Goal: Navigation & Orientation: Understand site structure

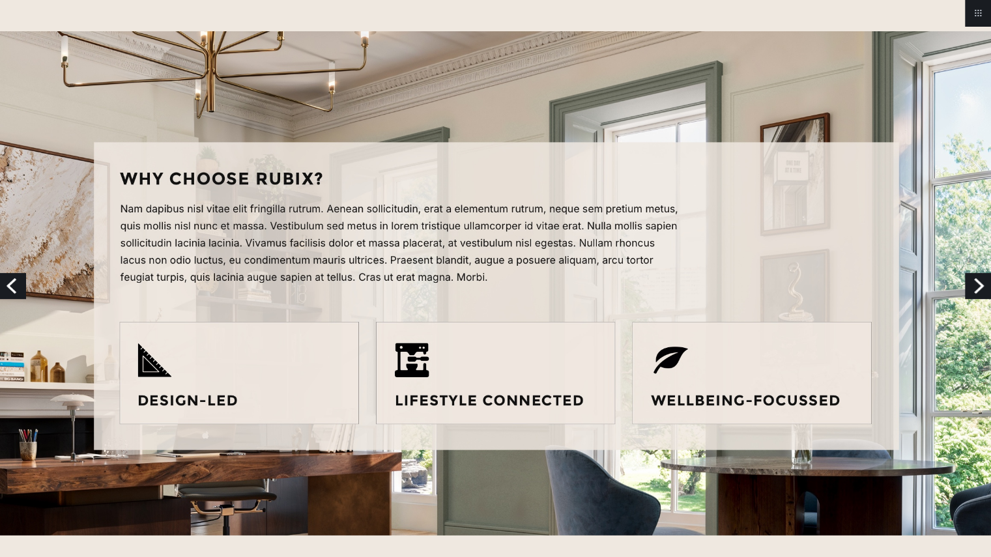
scroll to position [1023, 0]
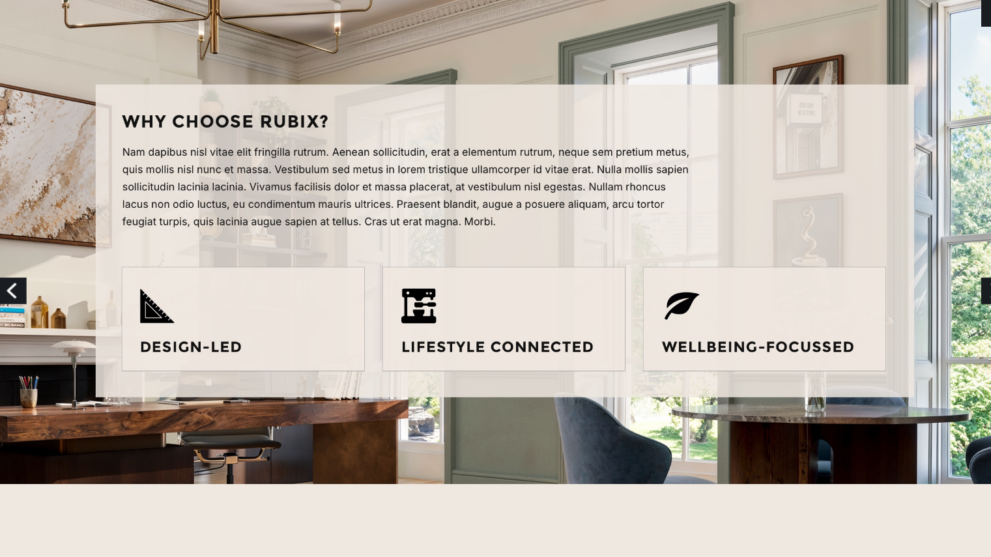
scroll to position [1049, 0]
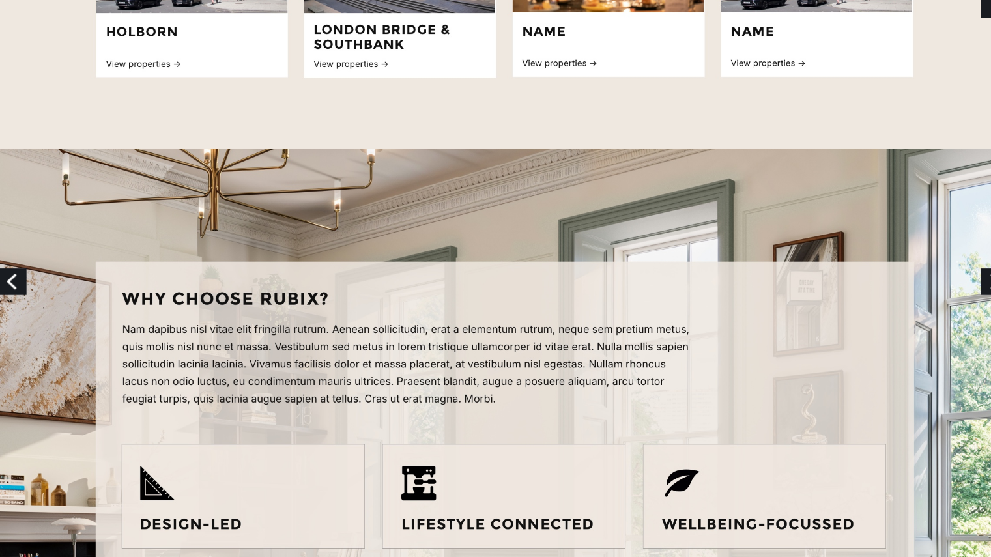
scroll to position [960, 0]
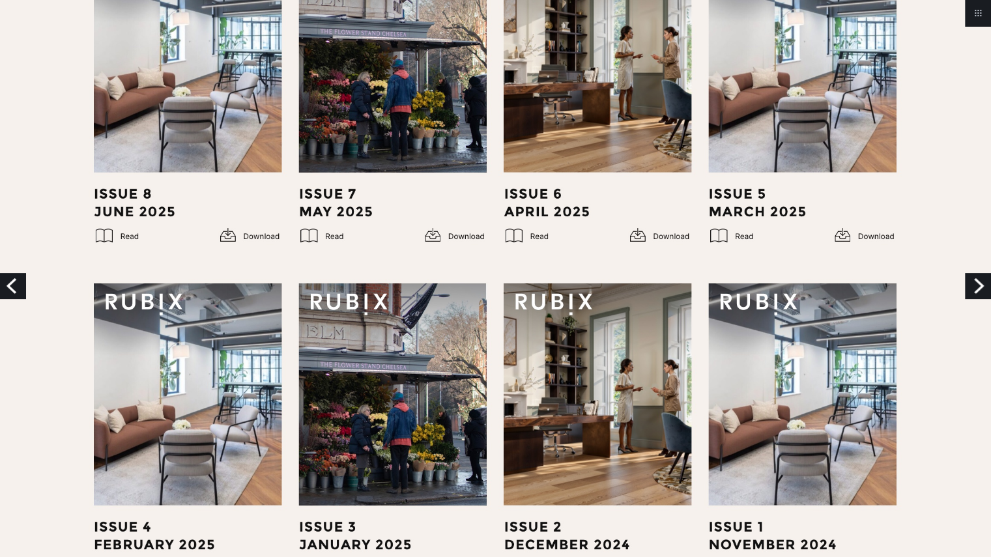
scroll to position [755, 0]
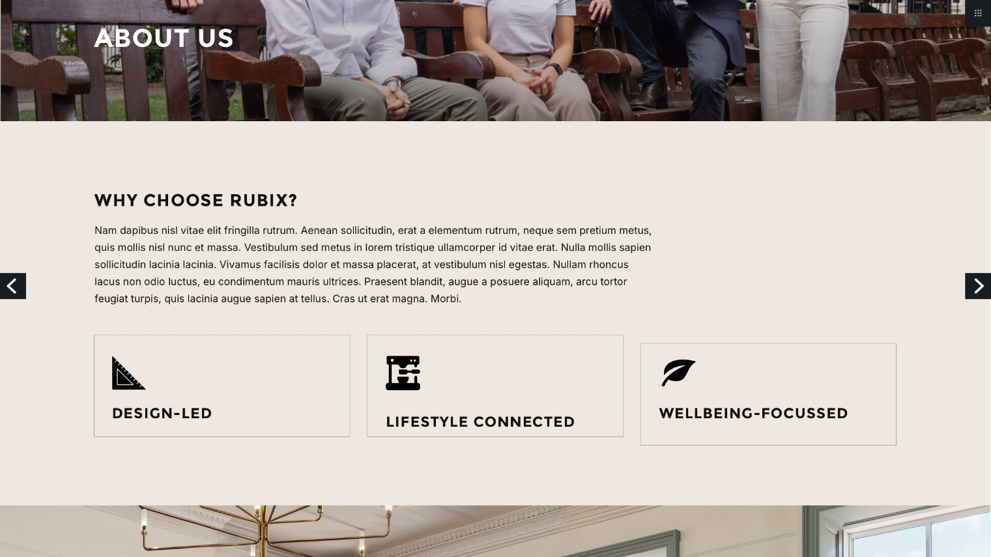
scroll to position [398, 0]
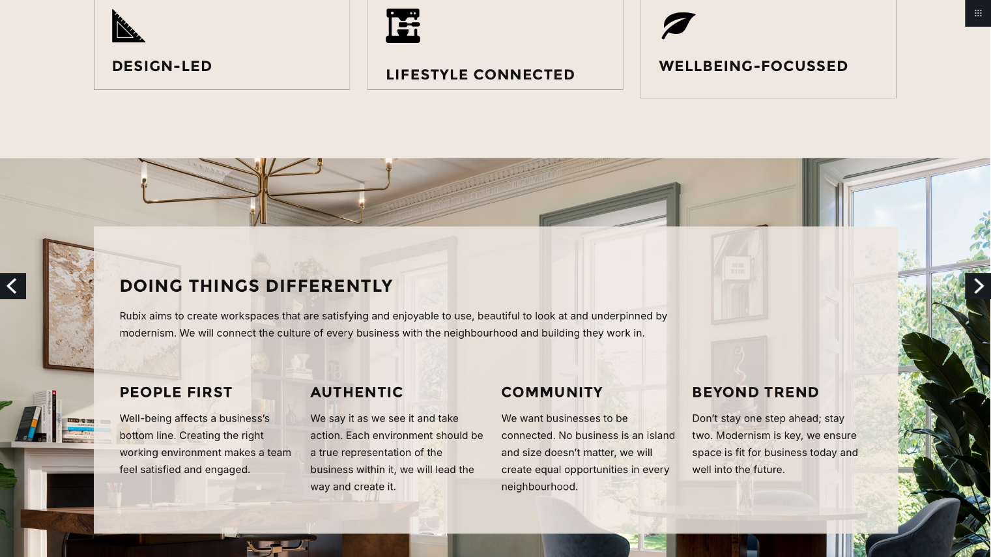
scroll to position [729, 0]
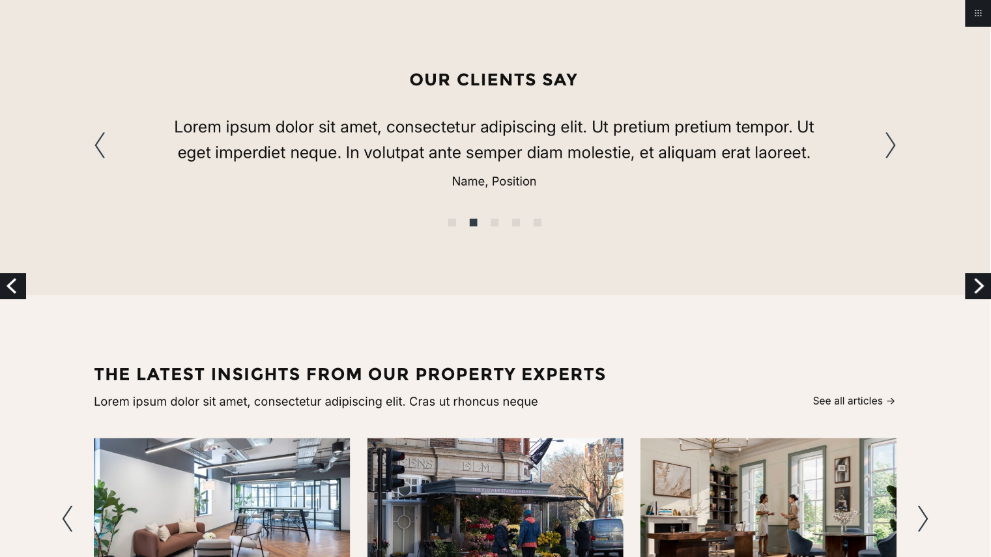
scroll to position [1829, 0]
